Goal: Use online tool/utility

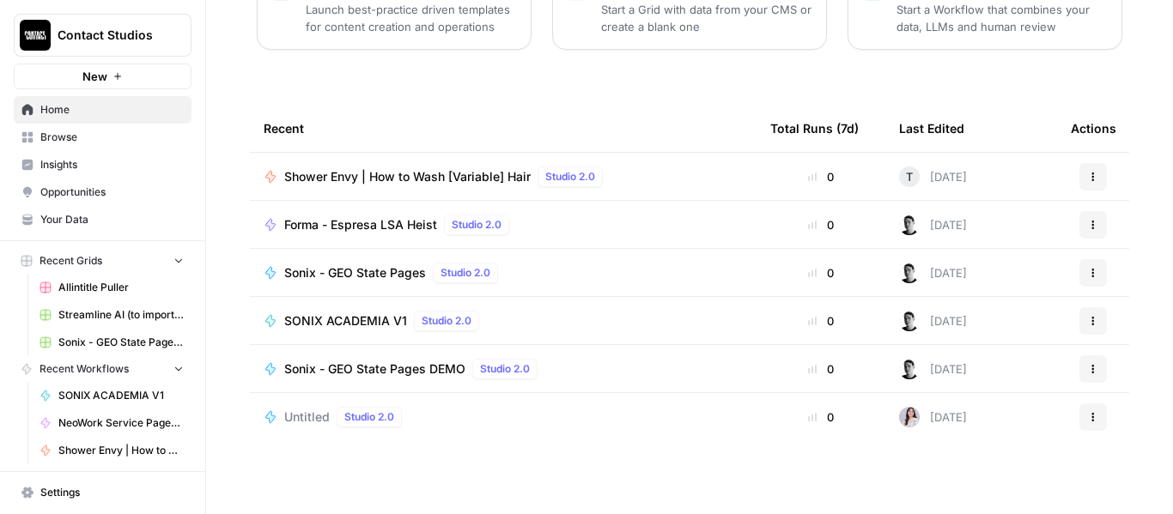
scroll to position [276, 0]
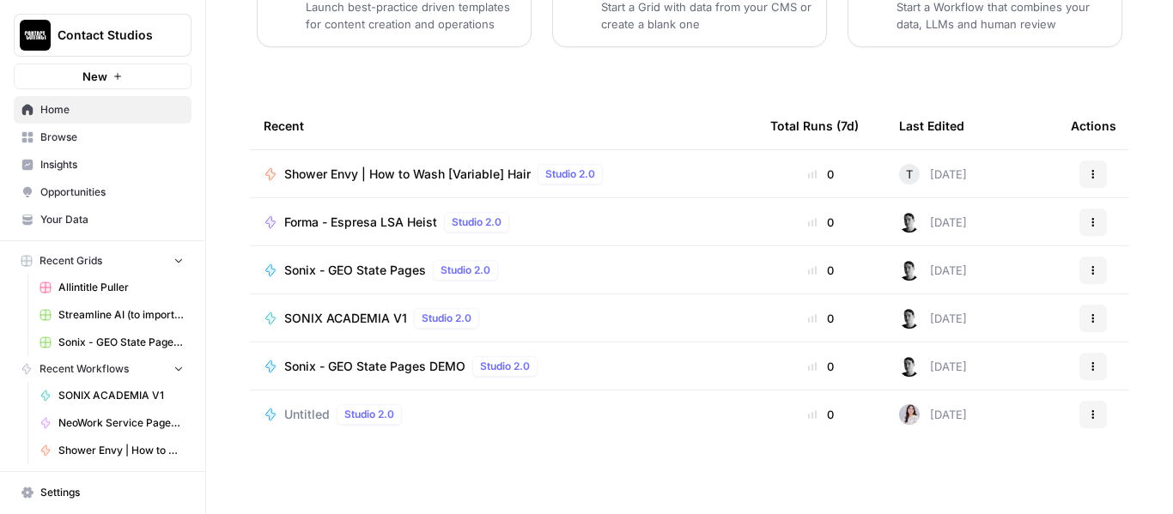
click at [349, 170] on span "Shower Envy | How to Wash [Variable] Hair" at bounding box center [407, 174] width 246 height 17
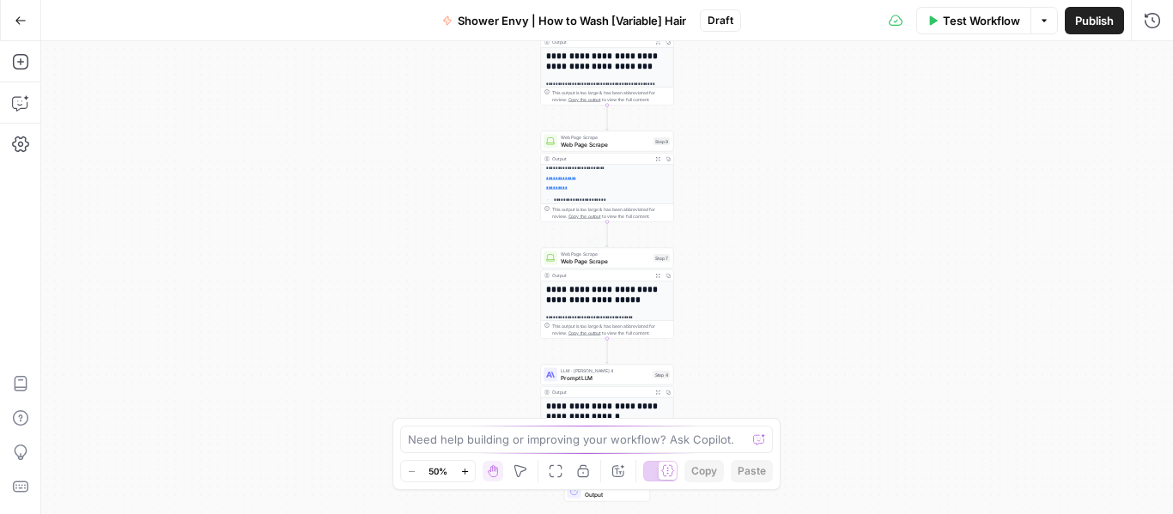
scroll to position [86, 0]
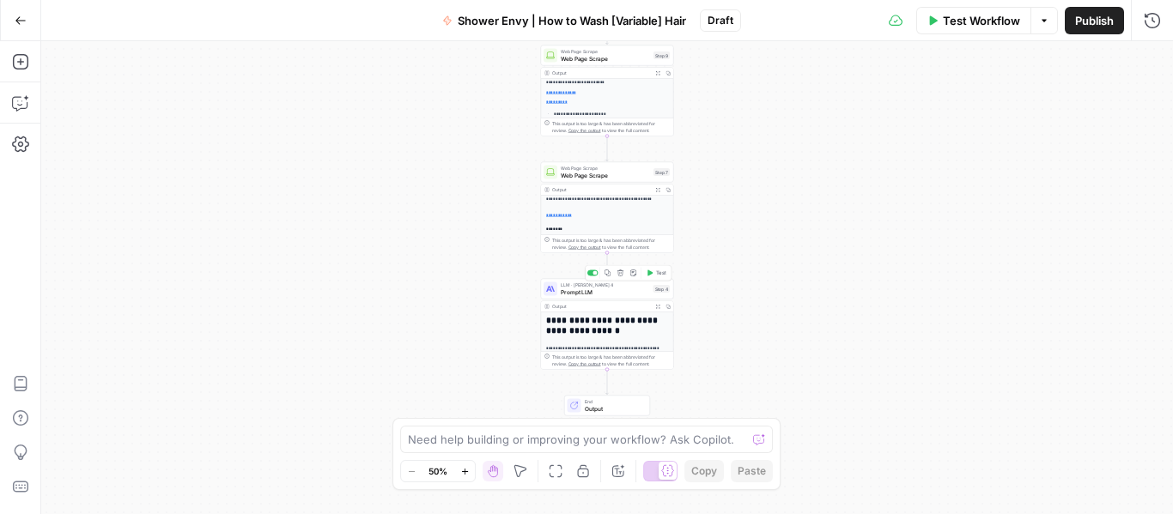
click at [569, 291] on span "Prompt LLM" at bounding box center [605, 292] width 89 height 9
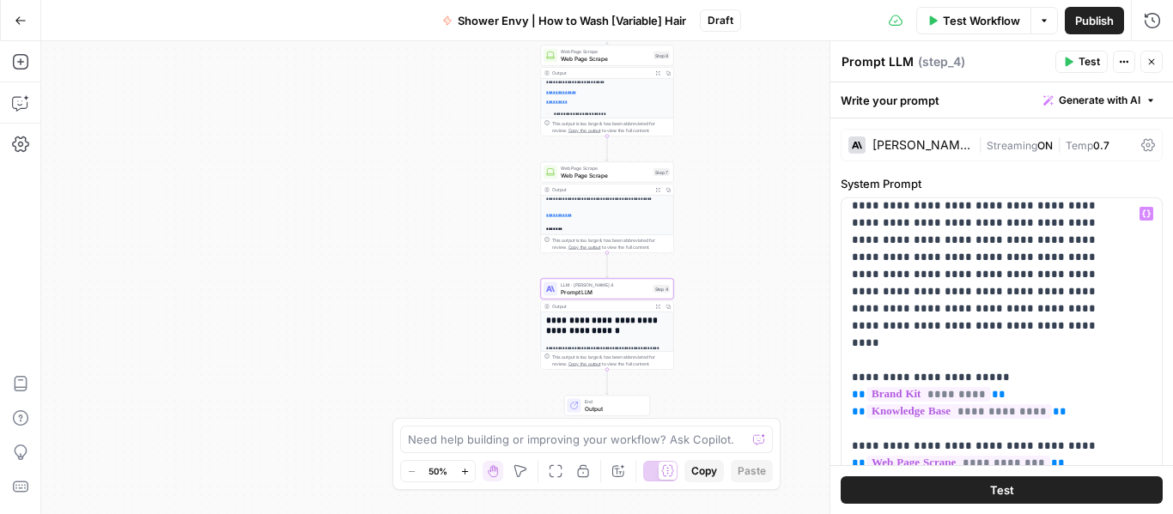
scroll to position [0, 0]
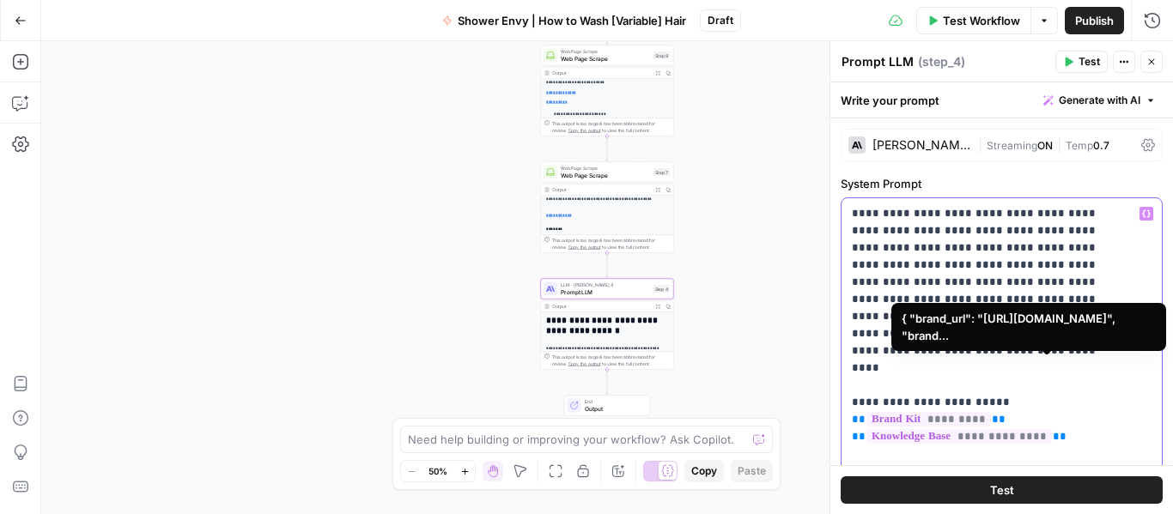
click at [991, 412] on span "*********" at bounding box center [929, 419] width 125 height 15
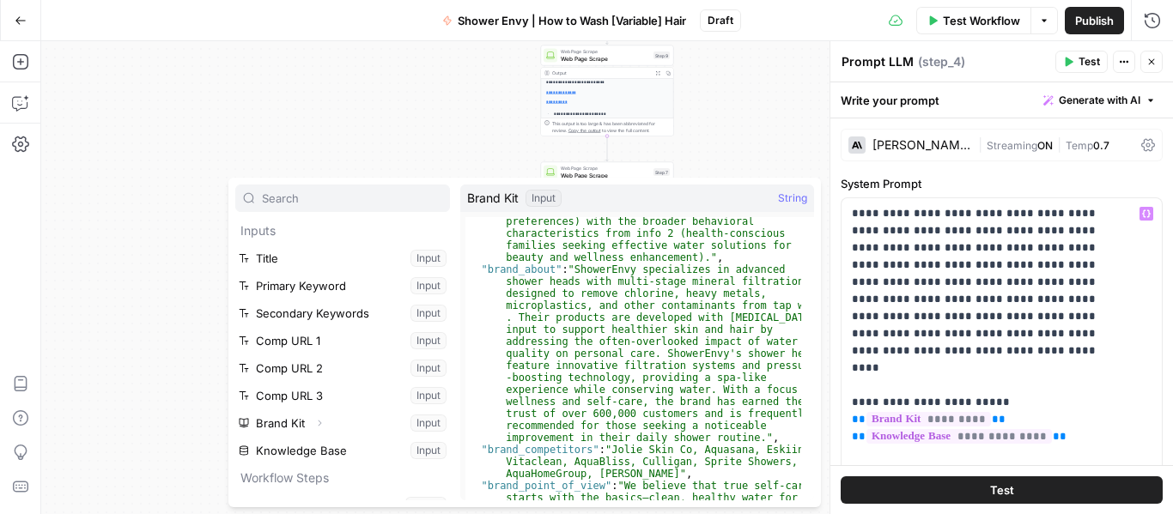
scroll to position [258, 0]
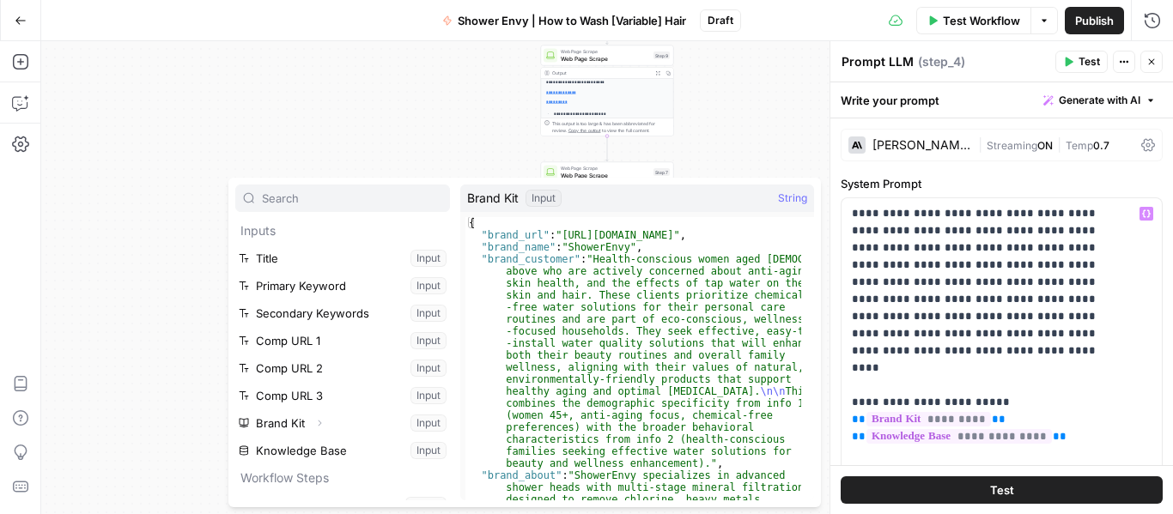
click at [290, 418] on button "Select variable Brand Kit" at bounding box center [342, 423] width 215 height 27
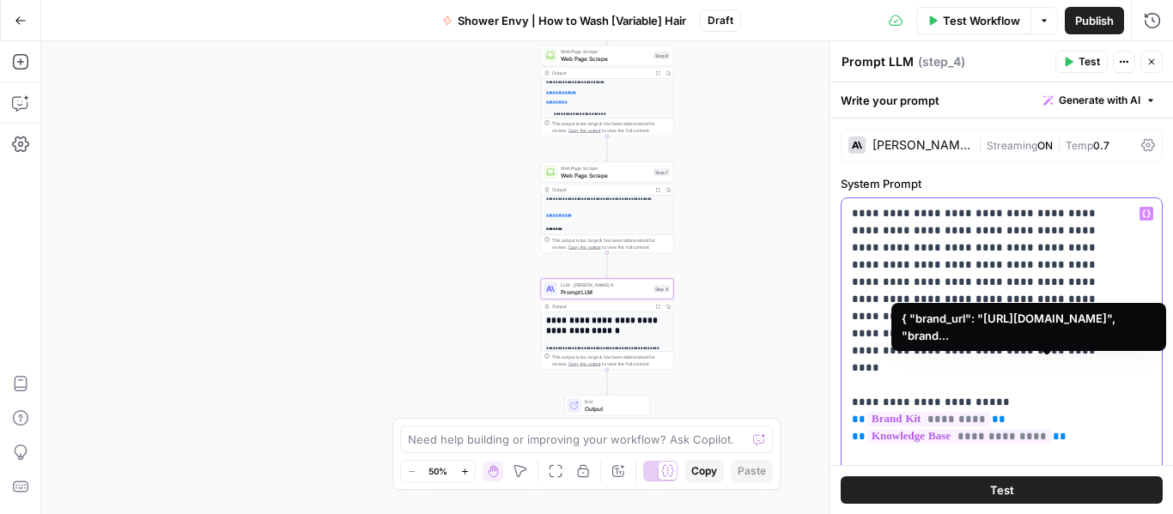
click at [991, 412] on span "*********" at bounding box center [929, 419] width 125 height 15
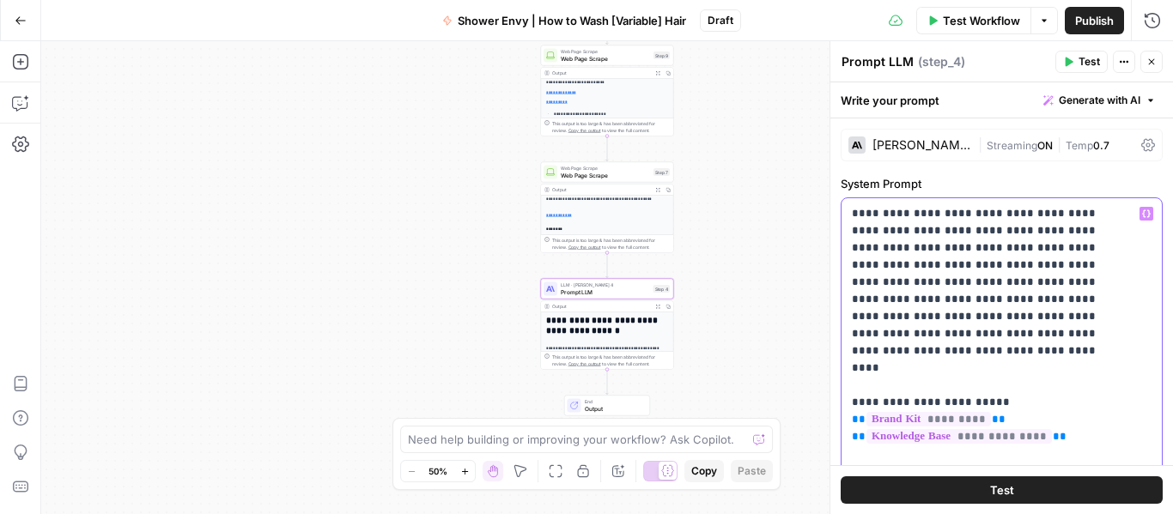
drag, startPoint x: 845, startPoint y: 368, endPoint x: 1076, endPoint y: 392, distance: 232.3
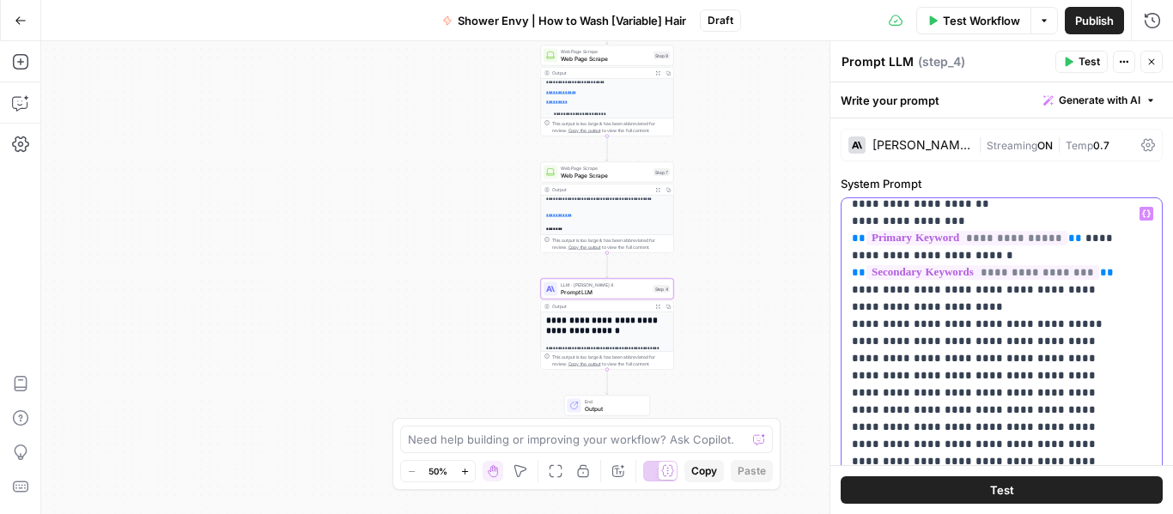
scroll to position [429, 0]
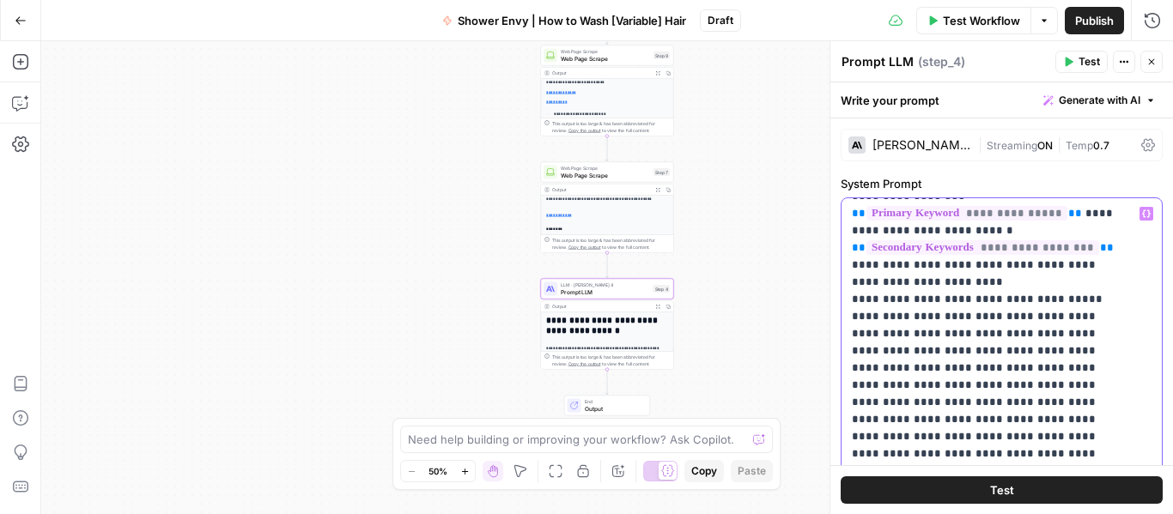
drag, startPoint x: 853, startPoint y: 251, endPoint x: 1122, endPoint y: 450, distance: 334.6
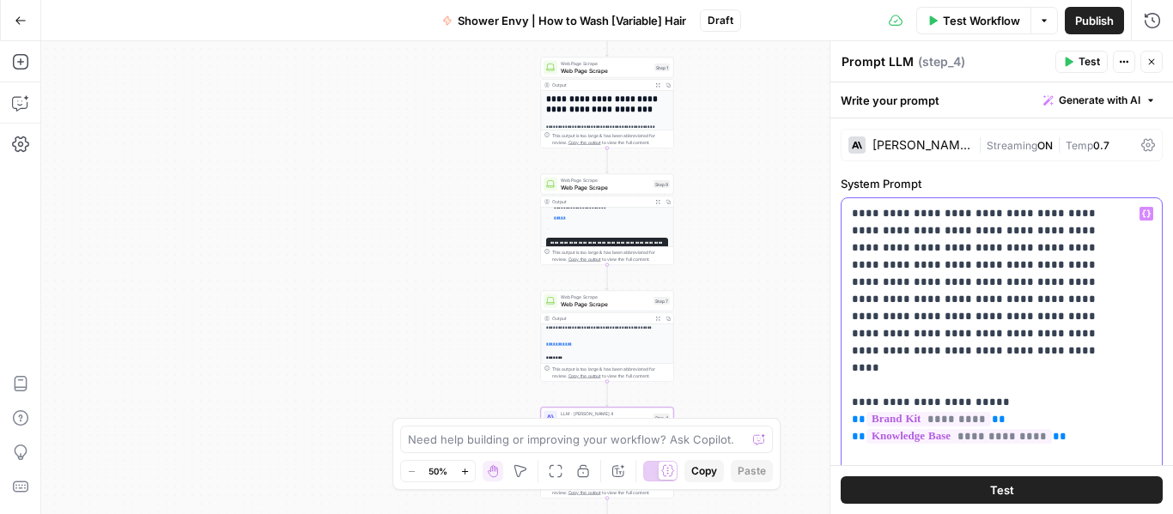
scroll to position [258, 0]
drag, startPoint x: 415, startPoint y: 362, endPoint x: 423, endPoint y: 339, distance: 23.6
click at [415, 362] on div "**********" at bounding box center [607, 277] width 1132 height 473
click at [574, 181] on span "Web Page Scrape" at bounding box center [605, 180] width 89 height 7
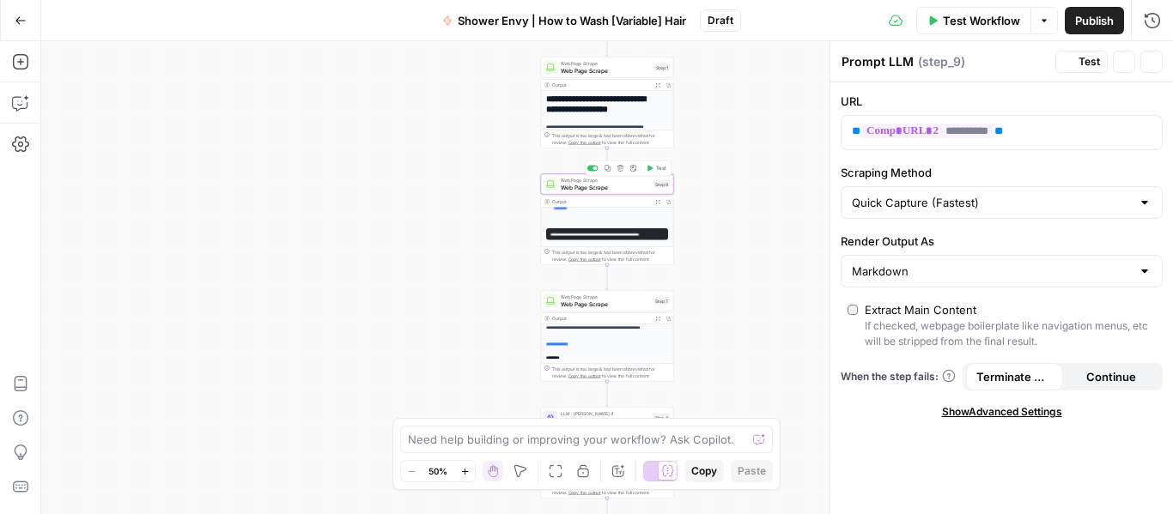
type textarea "Web Page Scrape"
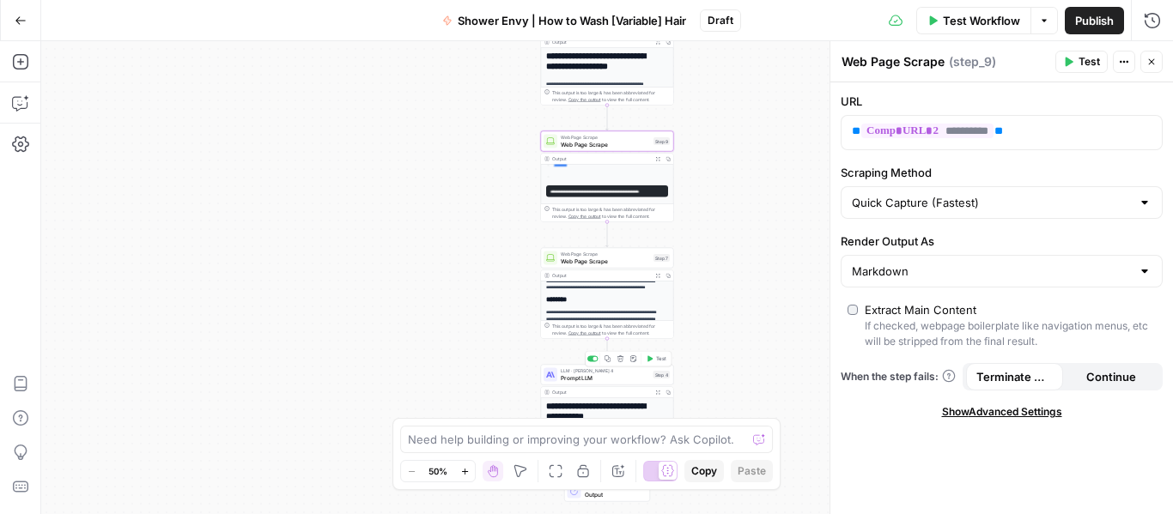
click at [573, 380] on span "Prompt LLM" at bounding box center [605, 378] width 89 height 9
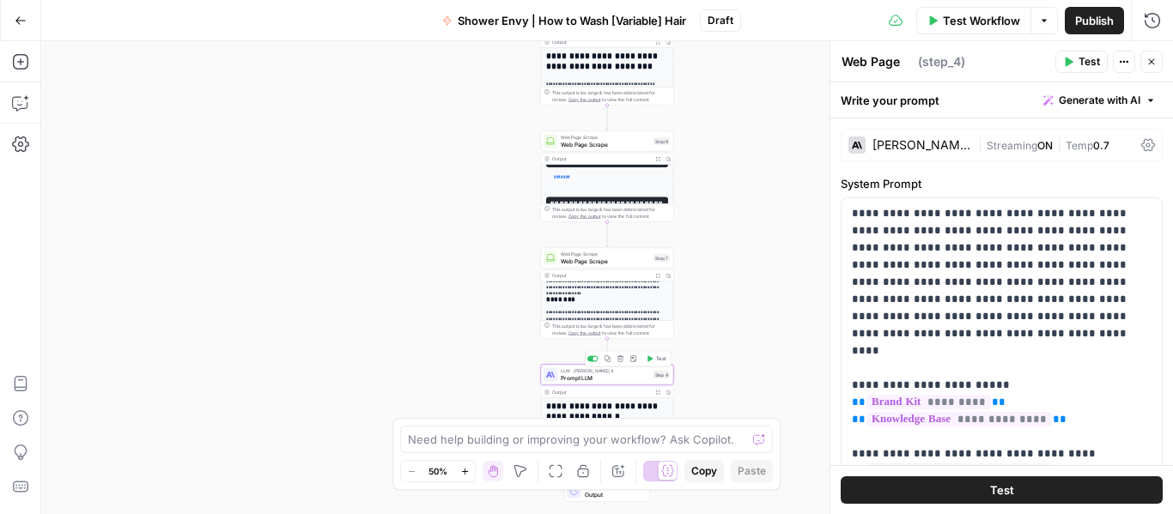
type textarea "Prompt LLM"
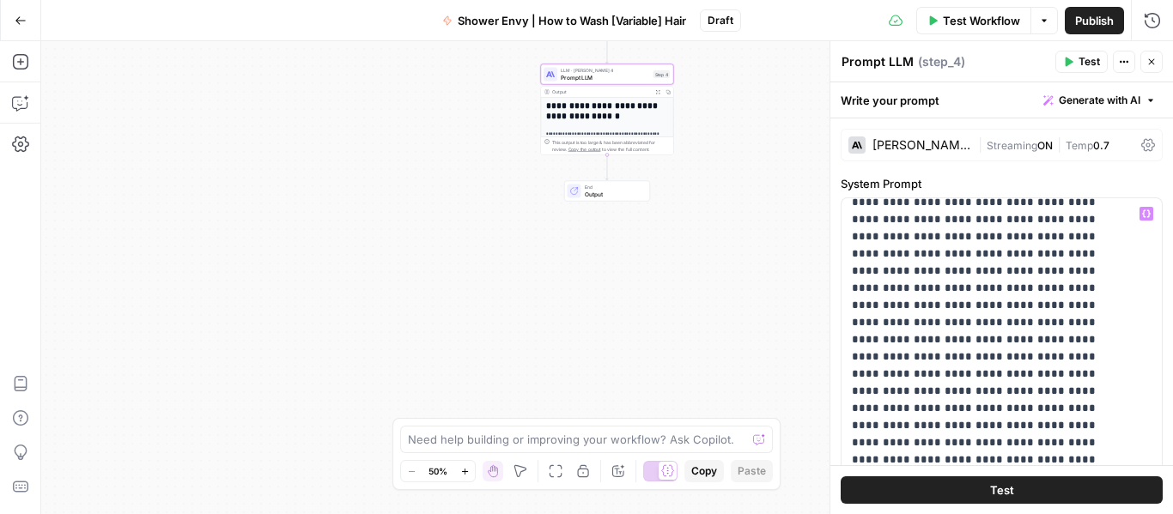
scroll to position [3436, 0]
